Goal: Navigation & Orientation: Find specific page/section

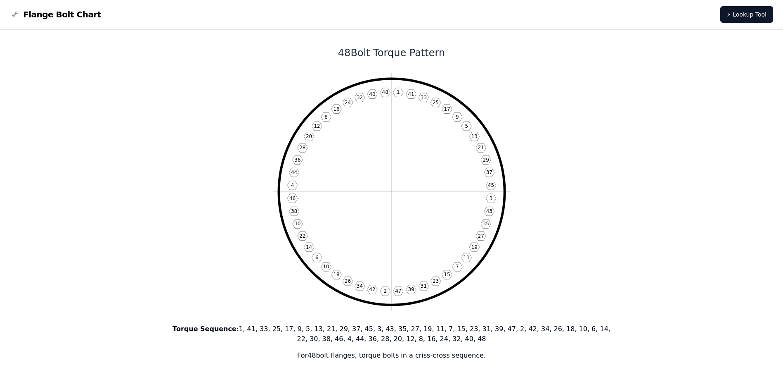
click at [54, 14] on span "Flange Bolt Chart" at bounding box center [62, 15] width 78 height 12
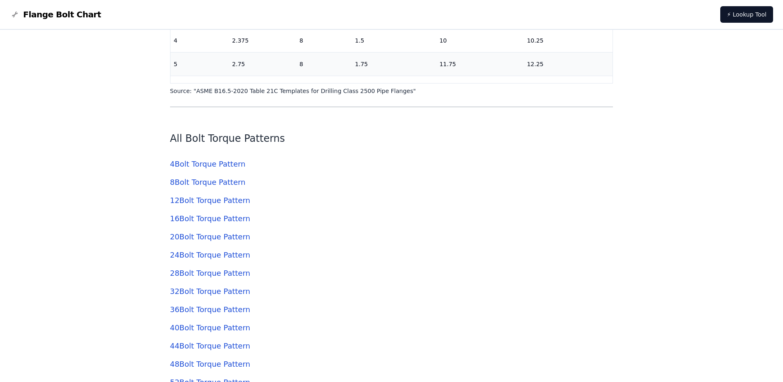
scroll to position [2601, 0]
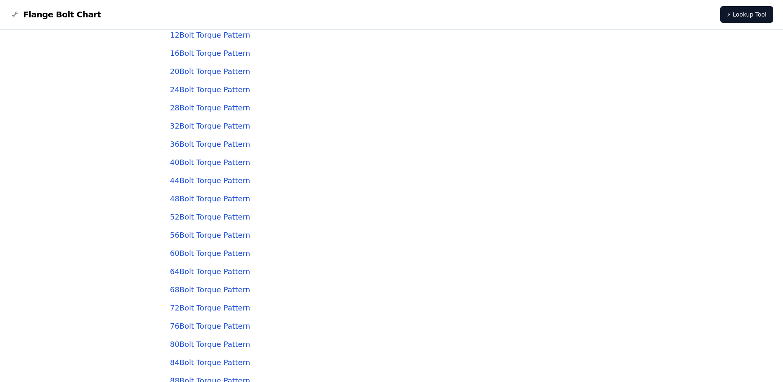
click at [206, 107] on link "28 Bolt Torque Pattern" at bounding box center [210, 107] width 80 height 9
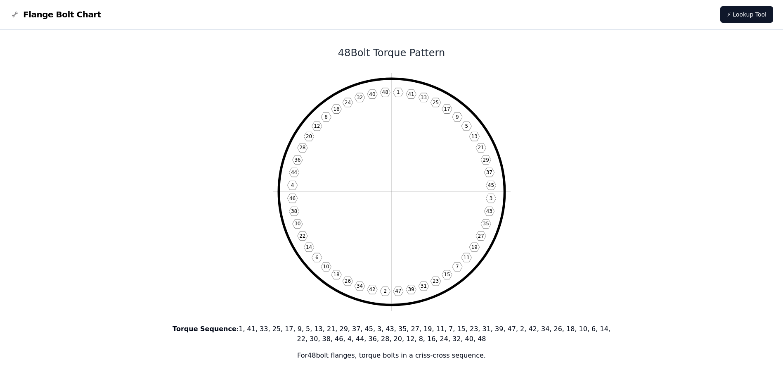
click at [41, 14] on span "Flange Bolt Chart" at bounding box center [62, 15] width 78 height 12
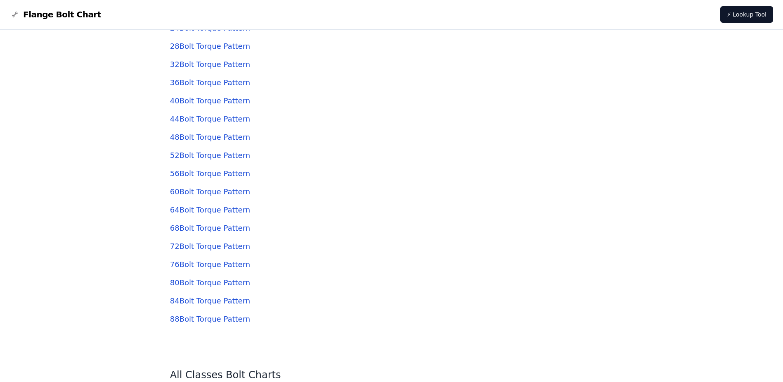
scroll to position [2643, 0]
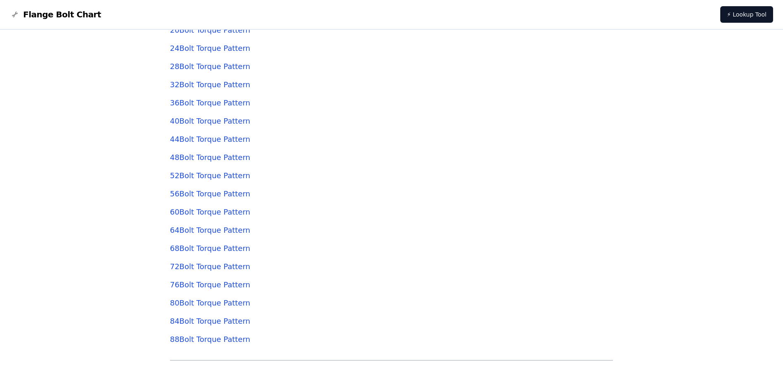
click at [196, 66] on link "28 Bolt Torque Pattern" at bounding box center [210, 66] width 80 height 9
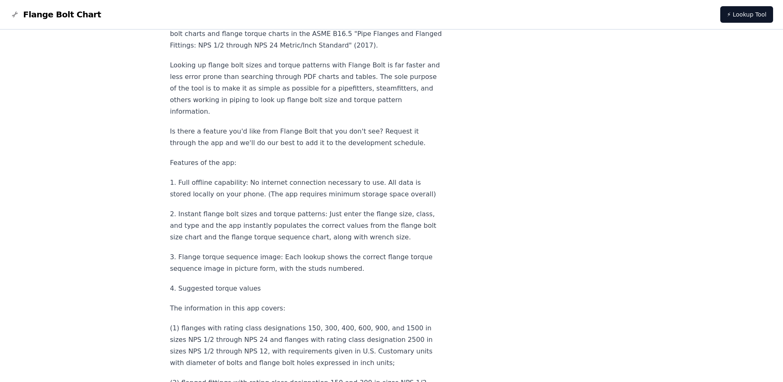
scroll to position [3243, 0]
